Goal: Information Seeking & Learning: Learn about a topic

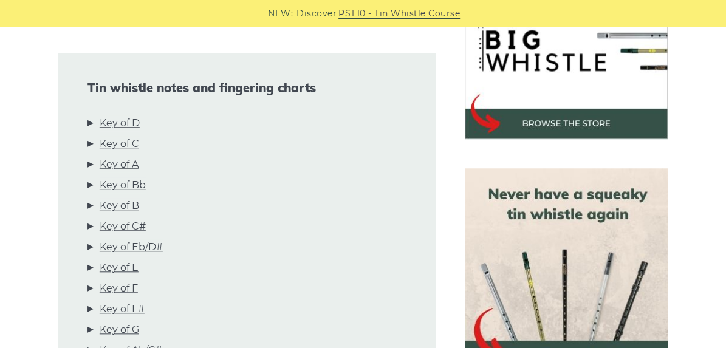
scroll to position [413, 0]
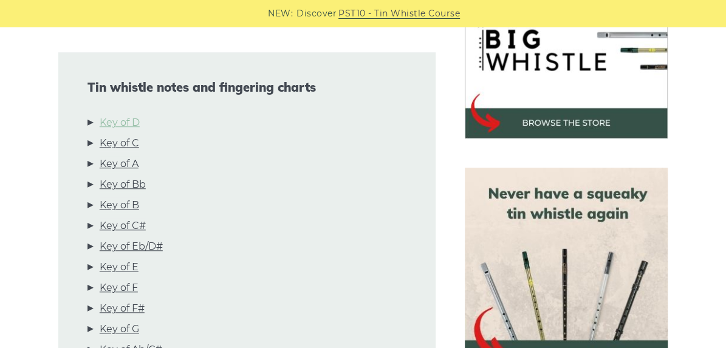
click at [131, 124] on link "Key of D" at bounding box center [120, 123] width 40 height 16
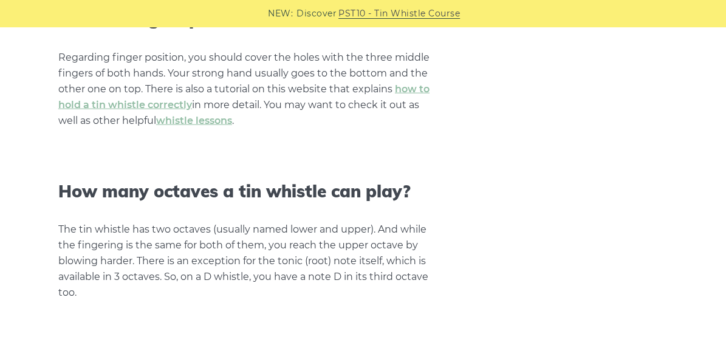
scroll to position [1196, 0]
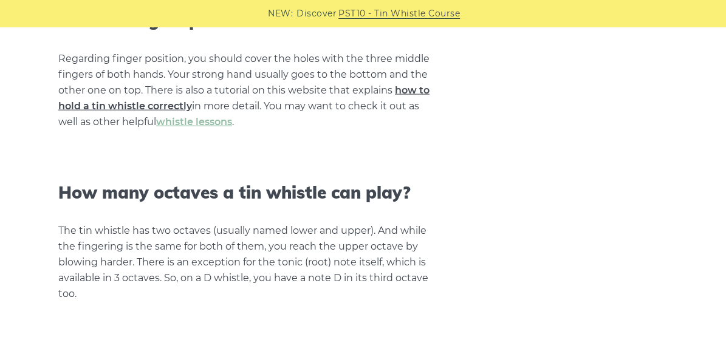
click at [169, 109] on link "how to hold a tin whistle correctly" at bounding box center [243, 97] width 371 height 27
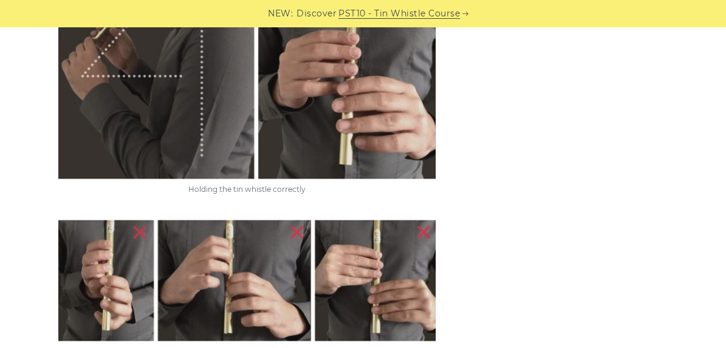
scroll to position [698, 0]
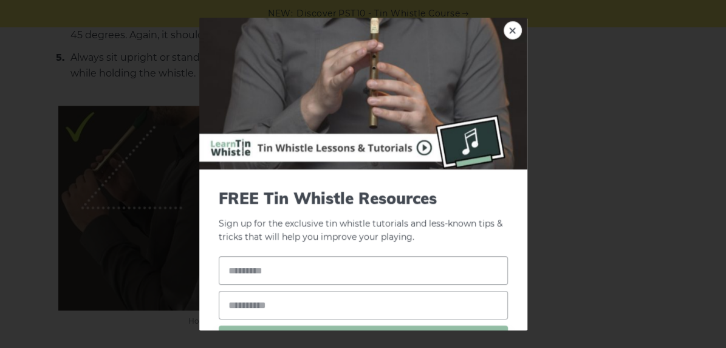
click at [68, 57] on div "× FREE Tin Whistle Resources Sign up for the exclusive tin whistle tutorials an…" at bounding box center [363, 174] width 726 height 348
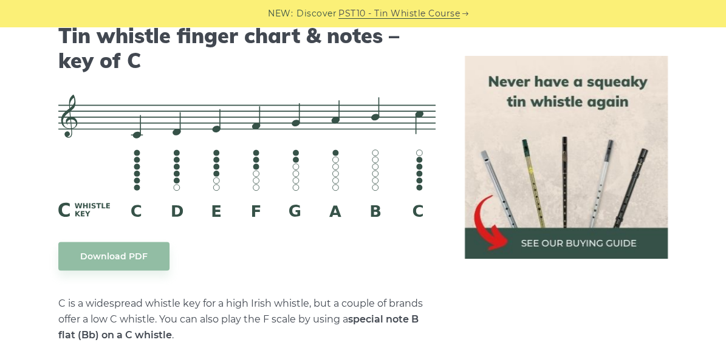
scroll to position [3098, 0]
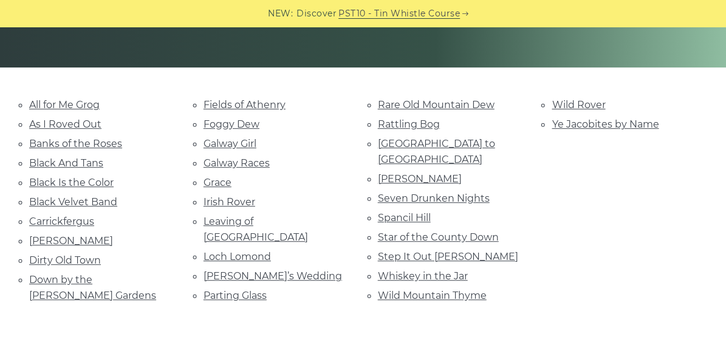
scroll to position [252, 0]
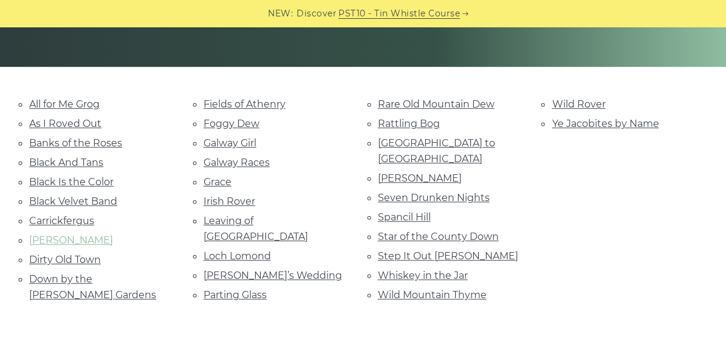
click at [73, 237] on link "Danny Boy" at bounding box center [71, 241] width 84 height 12
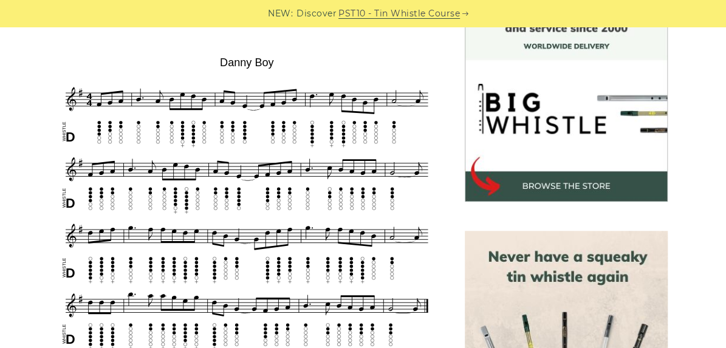
scroll to position [350, 0]
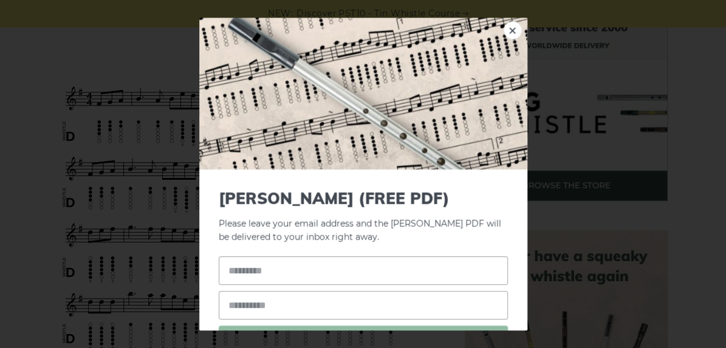
click at [24, 149] on div "× [PERSON_NAME] (FREE PDF) Please leave your email address and the [PERSON_NAME…" at bounding box center [363, 174] width 726 height 348
click at [24, 149] on div "× Danny Boy (FREE PDF) Please leave your email address and the Danny Boy PDF wi…" at bounding box center [363, 174] width 726 height 348
click at [504, 33] on link "×" at bounding box center [513, 30] width 18 height 18
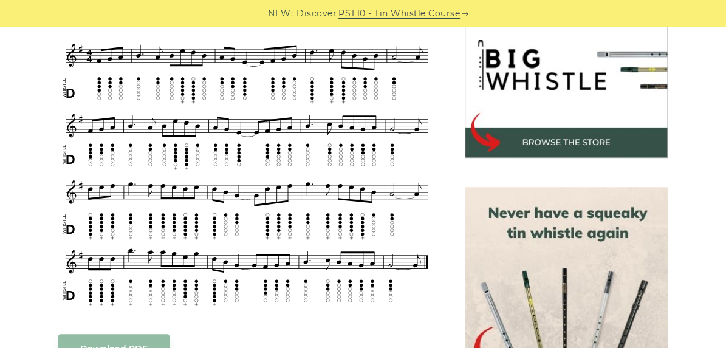
scroll to position [0, 0]
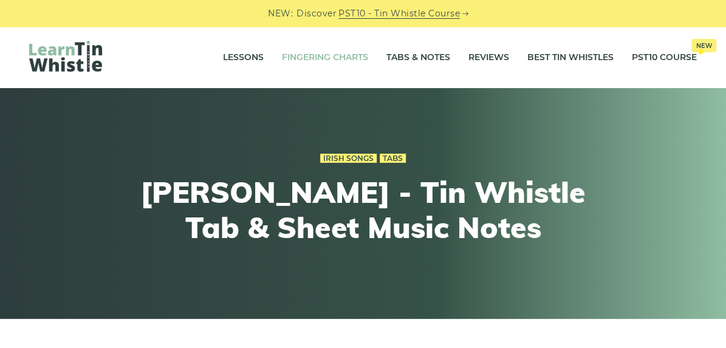
click at [310, 50] on link "Fingering Charts" at bounding box center [325, 58] width 86 height 30
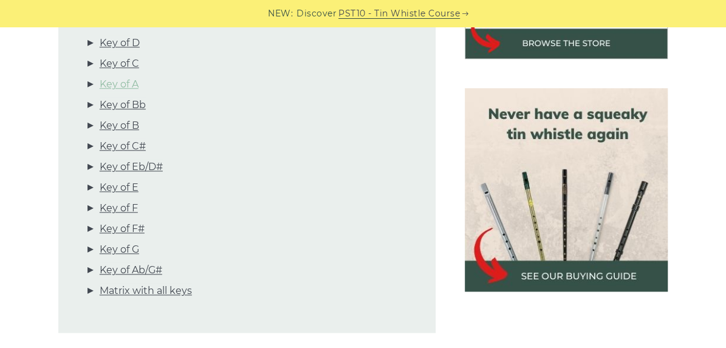
scroll to position [493, 0]
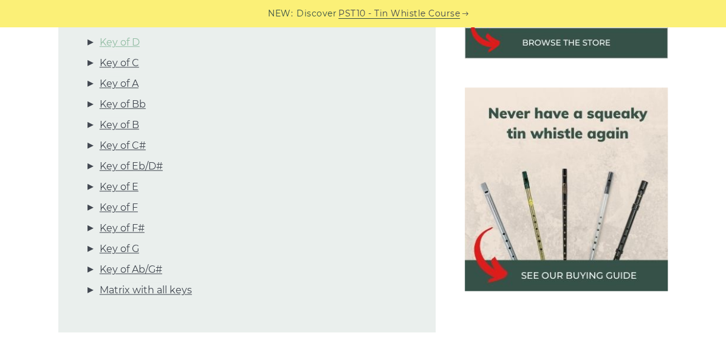
click at [128, 47] on link "Key of D" at bounding box center [120, 43] width 40 height 16
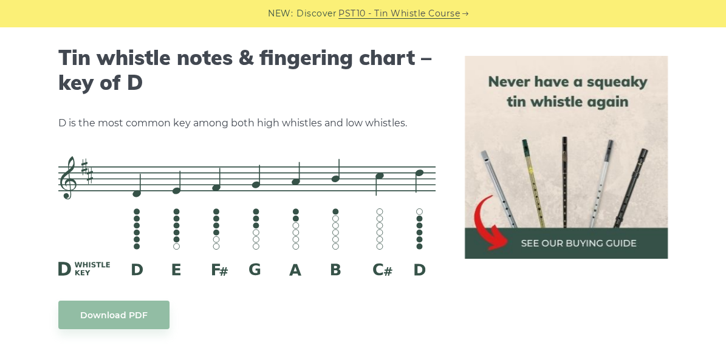
scroll to position [1936, 0]
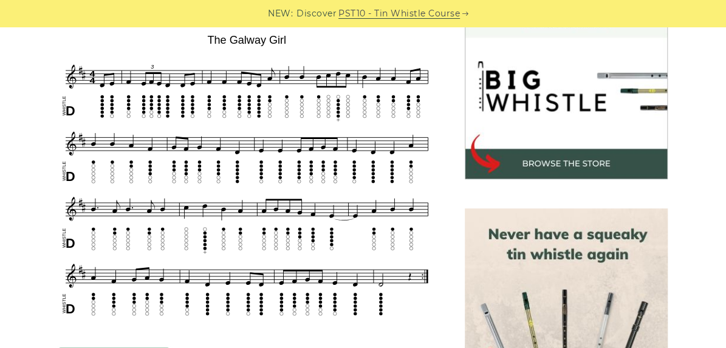
scroll to position [372, 0]
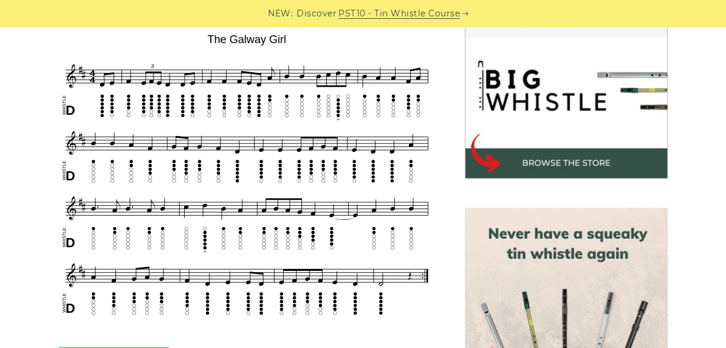
click at [177, 7] on div "NEW: Discover PST10 - Tin Whistle Course" at bounding box center [363, 13] width 726 height 27
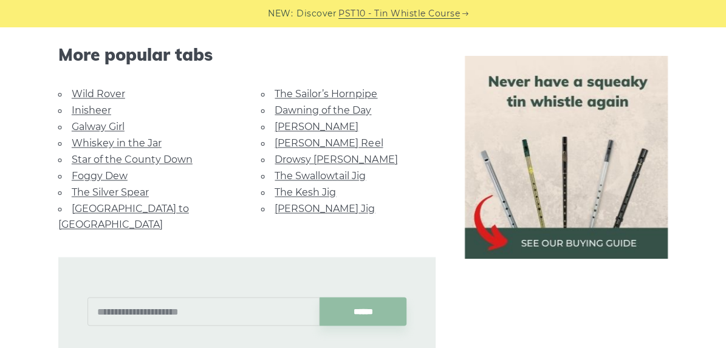
scroll to position [804, 0]
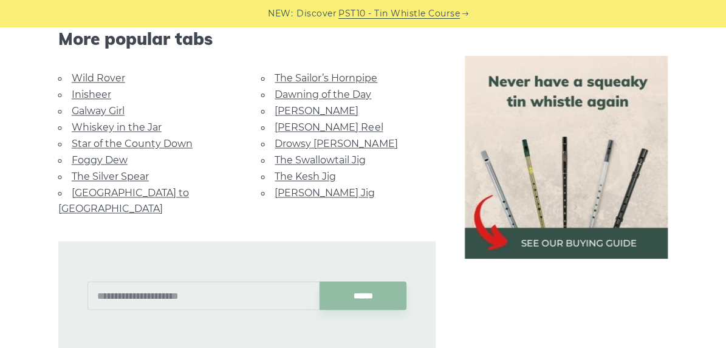
click at [321, 94] on link "Dawning of the Day" at bounding box center [323, 95] width 97 height 12
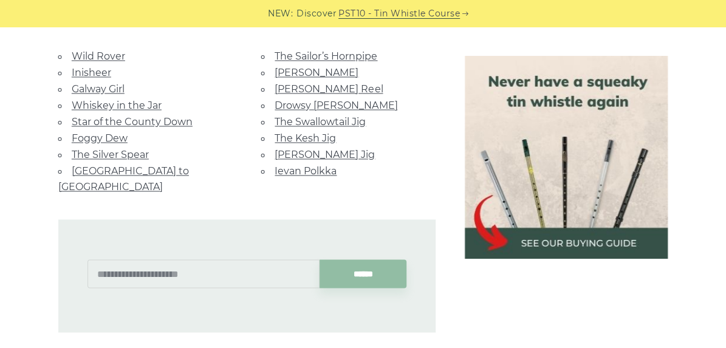
scroll to position [837, 0]
click at [307, 120] on link "The Swallowtail Jig" at bounding box center [320, 121] width 91 height 12
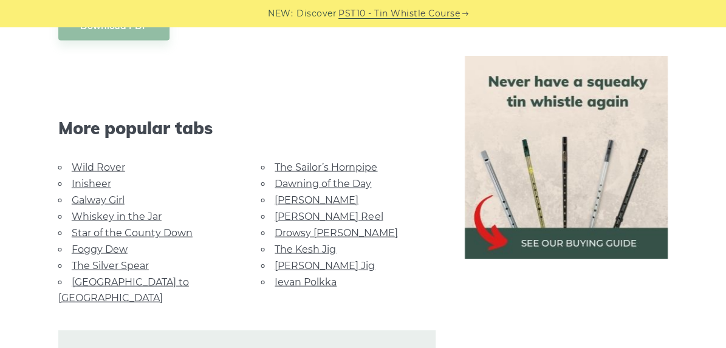
scroll to position [1015, 0]
click at [96, 164] on link "Wild Rover" at bounding box center [98, 168] width 53 height 12
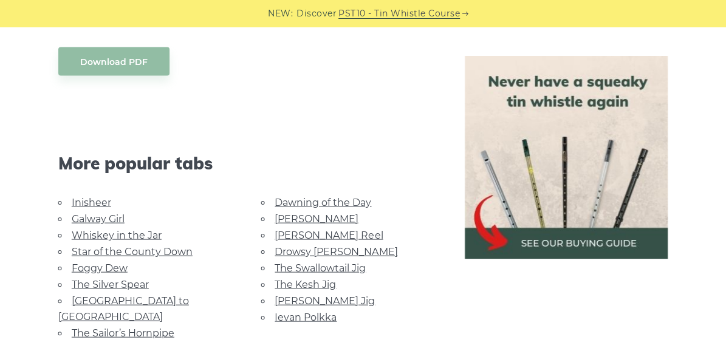
scroll to position [1087, 0]
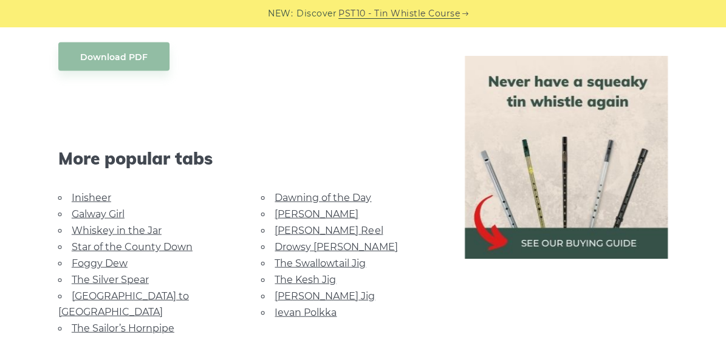
click at [115, 245] on link "Star of the County Down" at bounding box center [132, 247] width 121 height 12
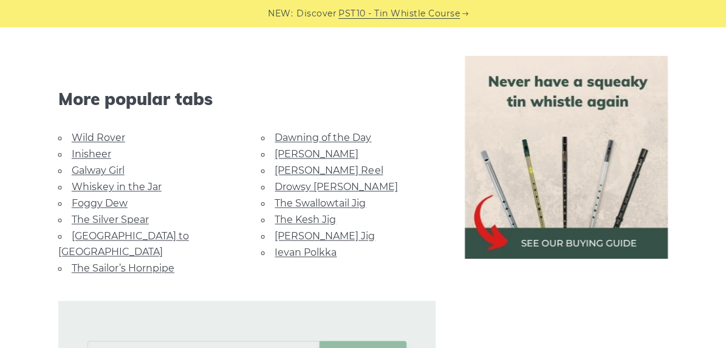
scroll to position [737, 0]
click at [95, 149] on link "Inisheer" at bounding box center [91, 154] width 39 height 12
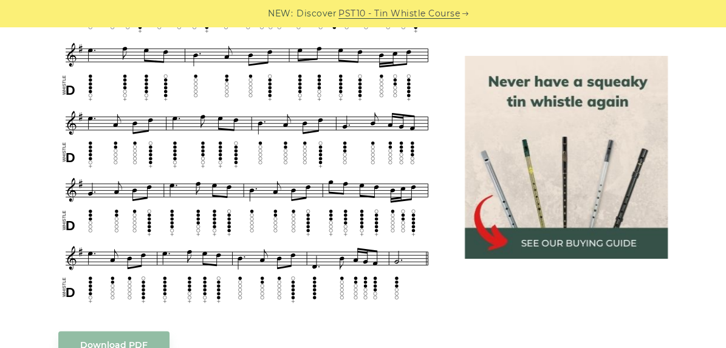
scroll to position [533, 0]
